Goal: Information Seeking & Learning: Learn about a topic

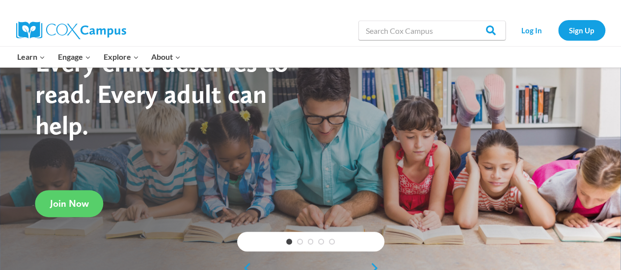
scroll to position [54, 0]
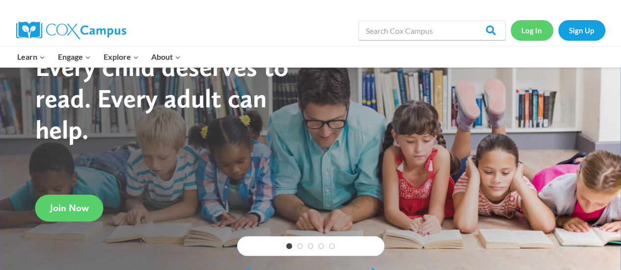
click at [529, 33] on link "Log In" at bounding box center [531, 30] width 43 height 20
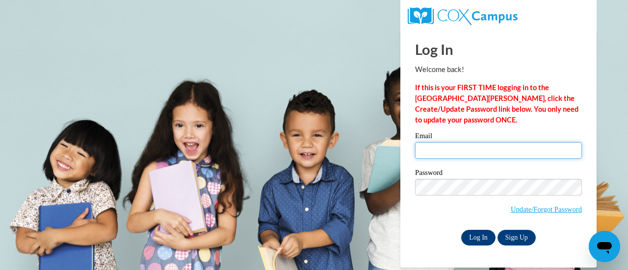
type input "stephanie.gelmi@rusd.org"
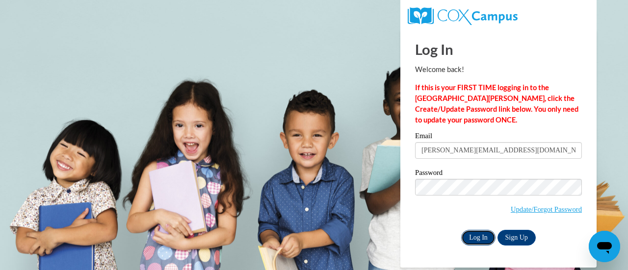
click at [469, 234] on input "Log In" at bounding box center [478, 238] width 34 height 16
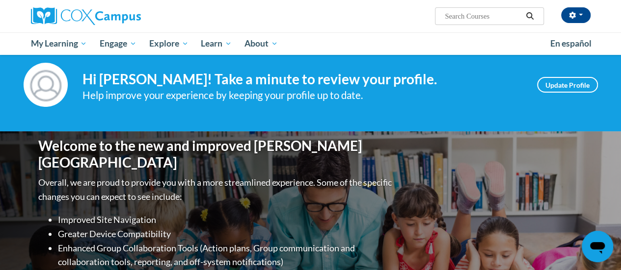
scroll to position [17, 0]
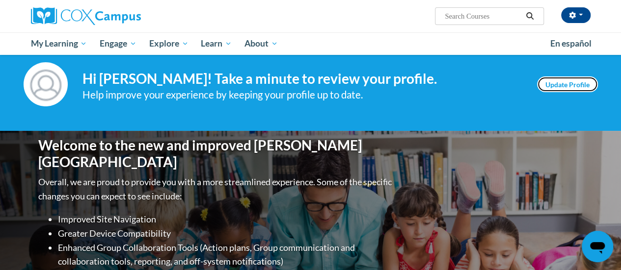
click at [563, 79] on link "Update Profile" at bounding box center [567, 85] width 61 height 16
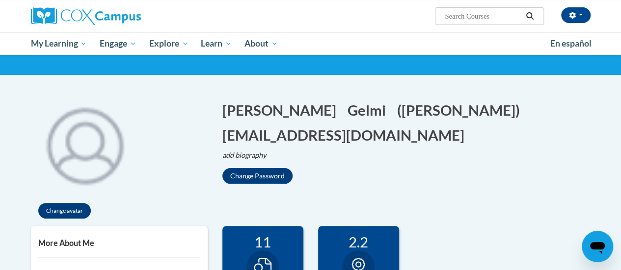
scroll to position [54, 0]
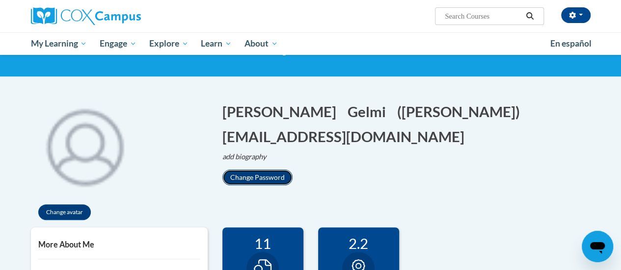
click at [249, 170] on button "Change Password" at bounding box center [257, 178] width 70 height 16
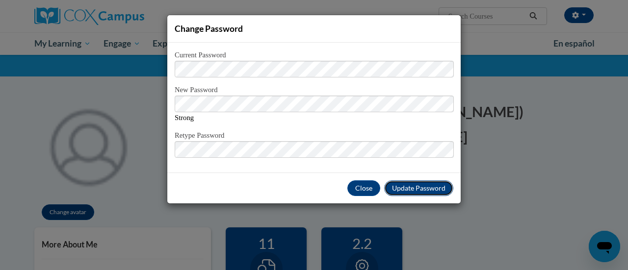
click at [413, 190] on span "Update Password" at bounding box center [418, 188] width 53 height 8
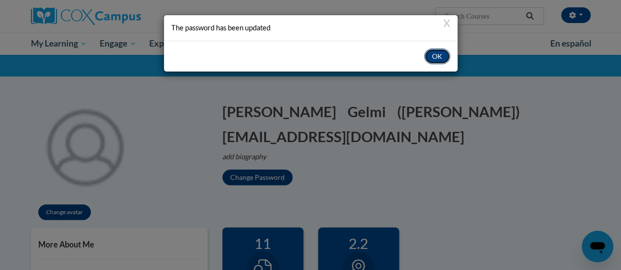
click at [430, 55] on button "OK" at bounding box center [437, 57] width 26 height 16
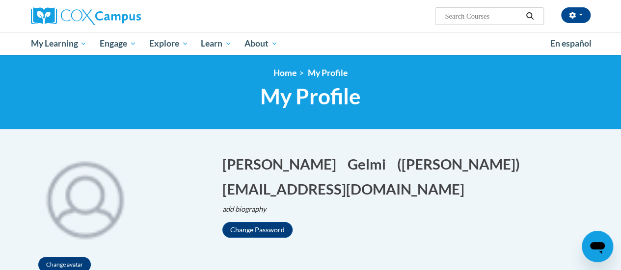
scroll to position [0, 0]
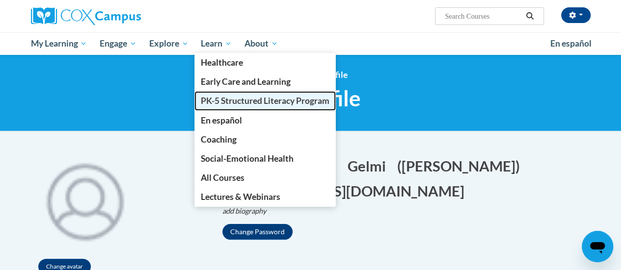
click at [221, 101] on span "PK-5 Structured Literacy Program" at bounding box center [265, 101] width 129 height 10
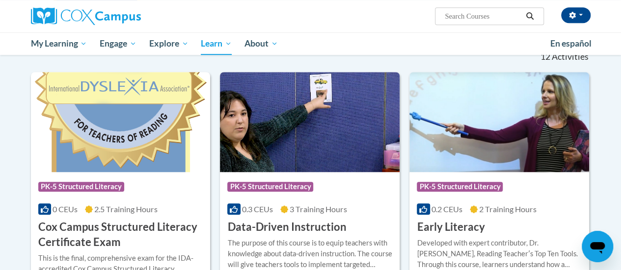
scroll to position [307, 0]
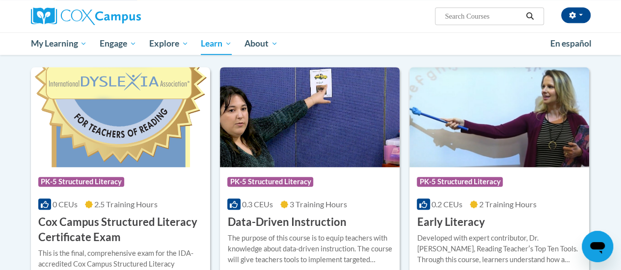
click at [283, 121] on img at bounding box center [310, 117] width 180 height 100
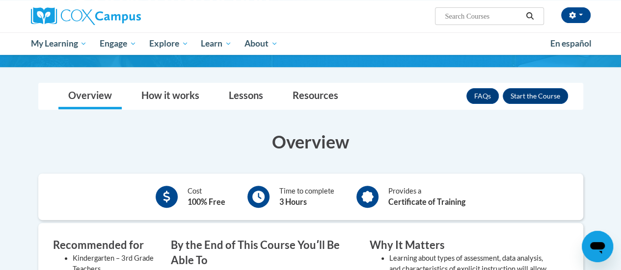
scroll to position [117, 0]
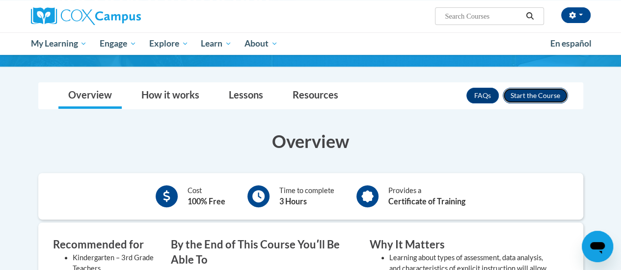
click at [523, 94] on button "Enroll" at bounding box center [534, 96] width 65 height 16
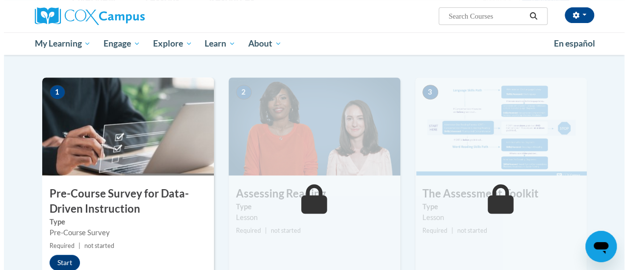
scroll to position [179, 0]
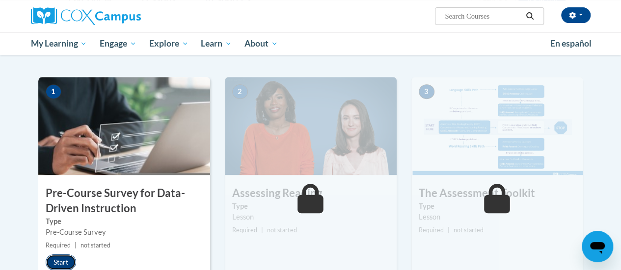
click at [60, 263] on button "Start" at bounding box center [61, 263] width 30 height 16
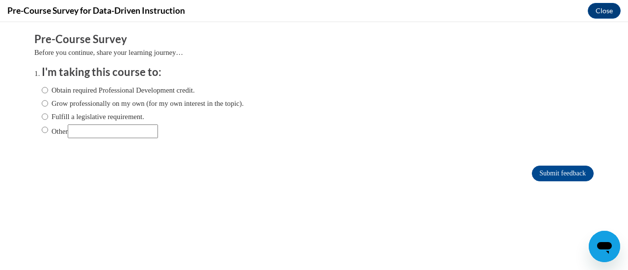
scroll to position [0, 0]
click at [42, 117] on input "Fulfill a legislative requirement." at bounding box center [45, 116] width 6 height 11
radio input "true"
click at [535, 174] on input "Submit feedback" at bounding box center [563, 174] width 62 height 16
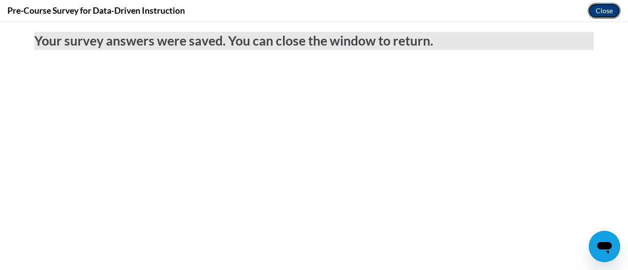
click at [599, 13] on button "Close" at bounding box center [604, 11] width 33 height 16
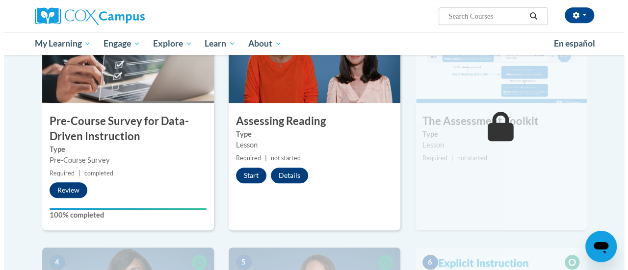
scroll to position [252, 0]
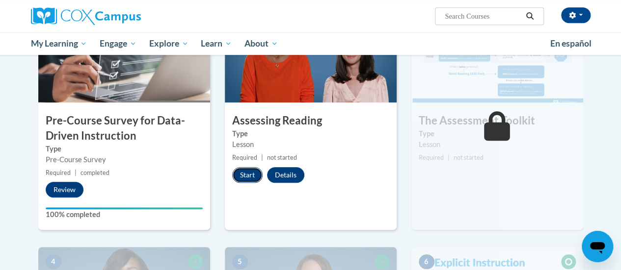
click at [245, 178] on button "Start" at bounding box center [247, 175] width 30 height 16
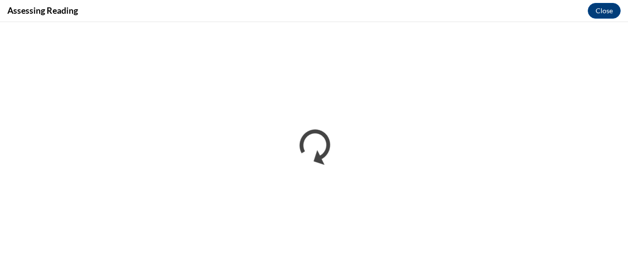
scroll to position [0, 0]
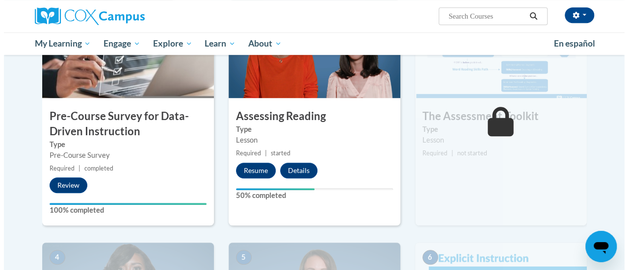
scroll to position [257, 0]
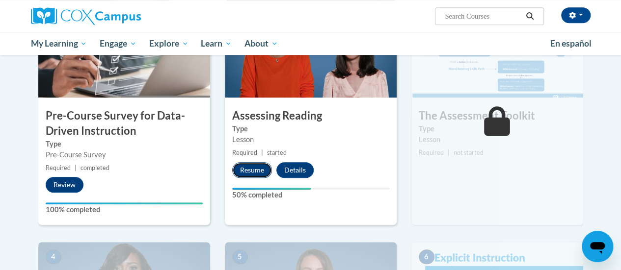
click at [251, 171] on button "Resume" at bounding box center [252, 170] width 40 height 16
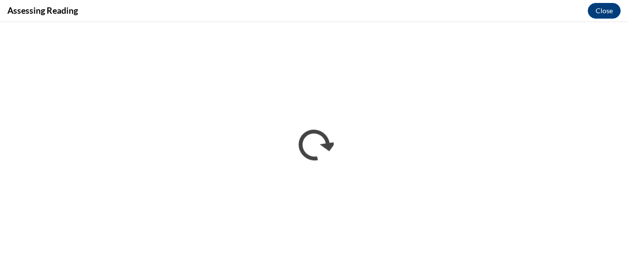
scroll to position [0, 0]
